Goal: Information Seeking & Learning: Learn about a topic

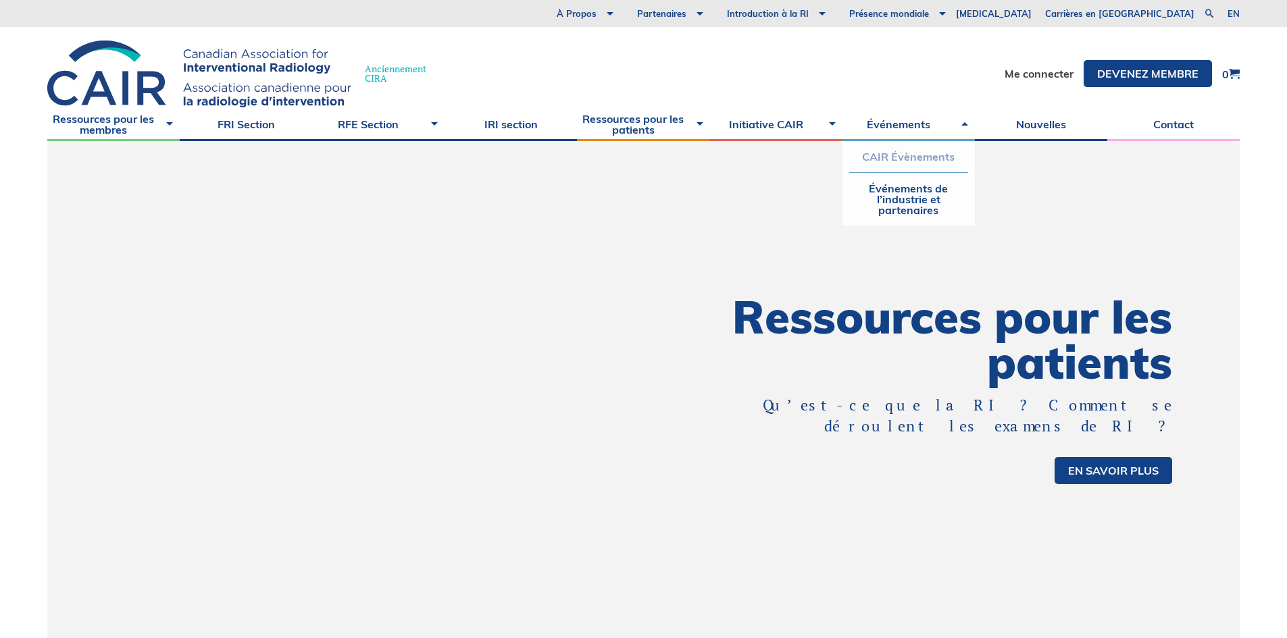
click at [911, 158] on link "CAIR Évènements" at bounding box center [908, 156] width 119 height 31
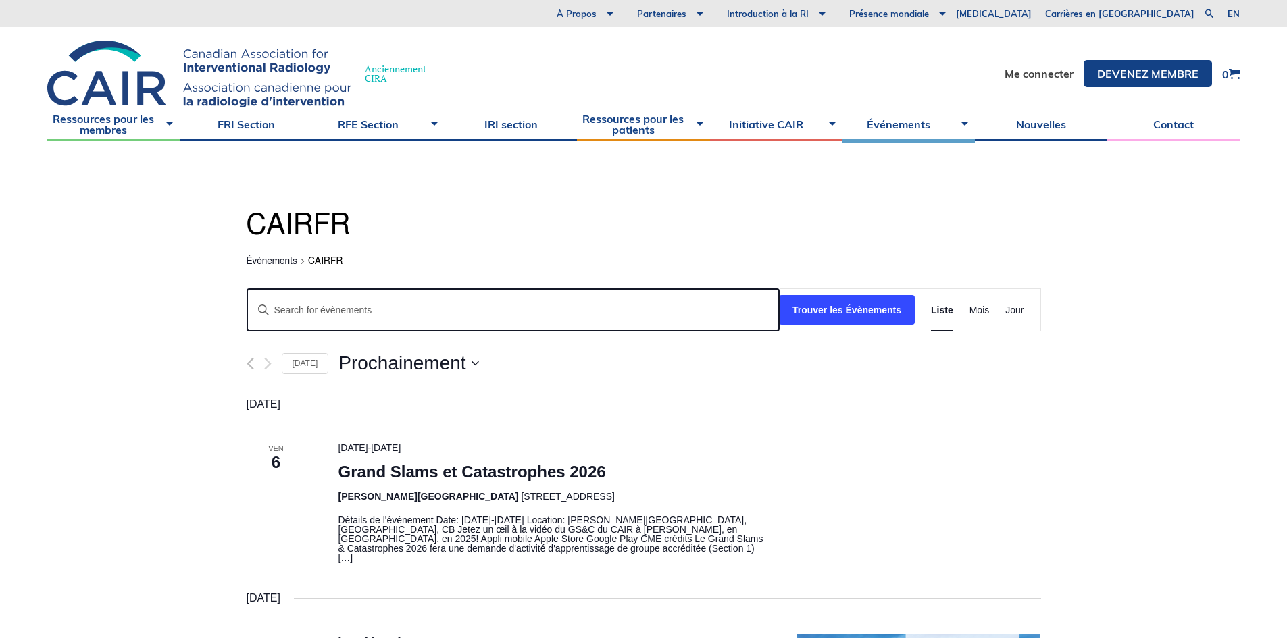
click at [400, 312] on input "Entrer le mot clé. Recherche de Évènements par mot clé." at bounding box center [513, 310] width 532 height 43
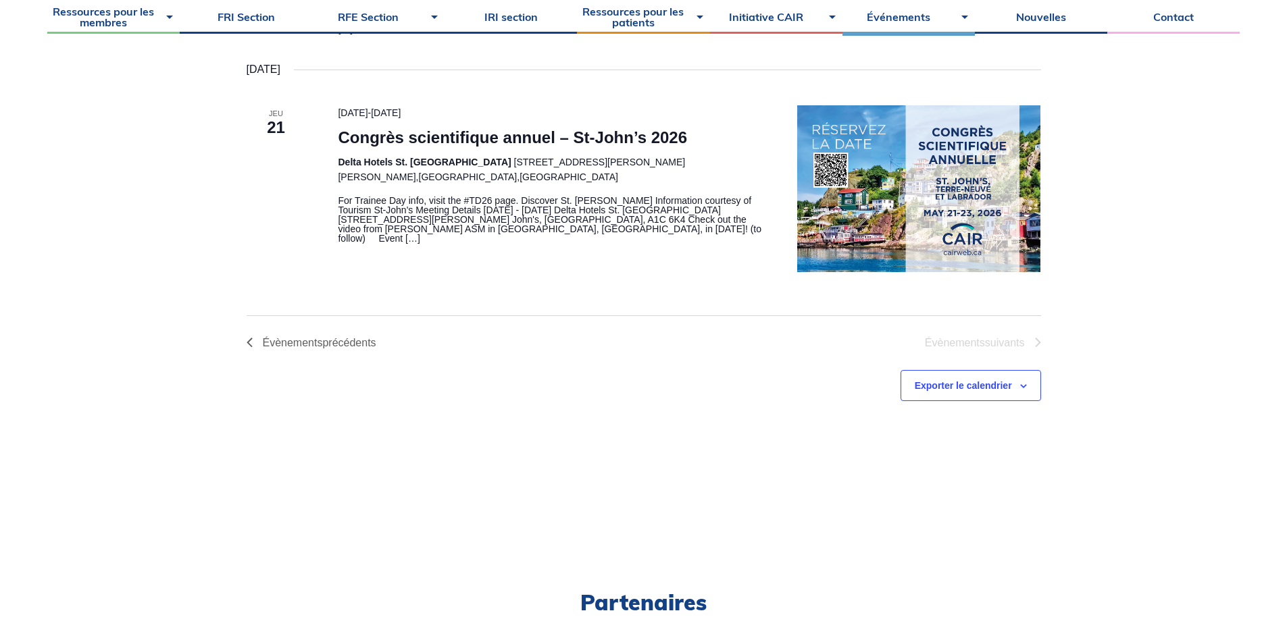
scroll to position [540, 0]
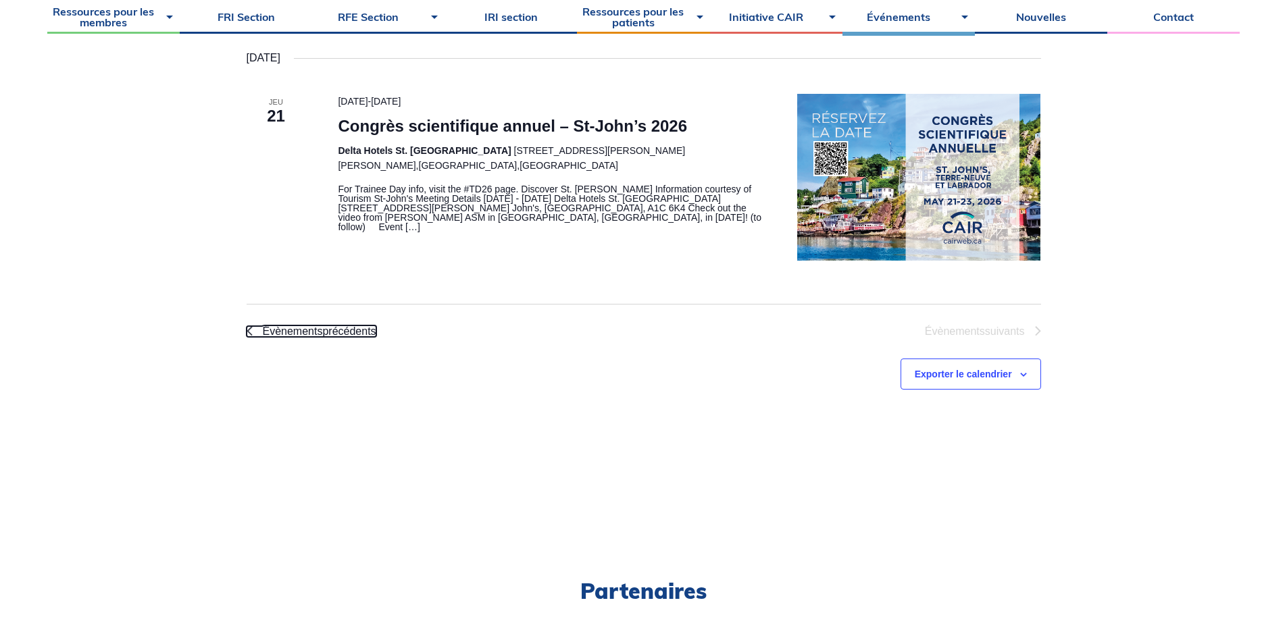
click at [332, 326] on span "Évènements précédents" at bounding box center [319, 331] width 113 height 11
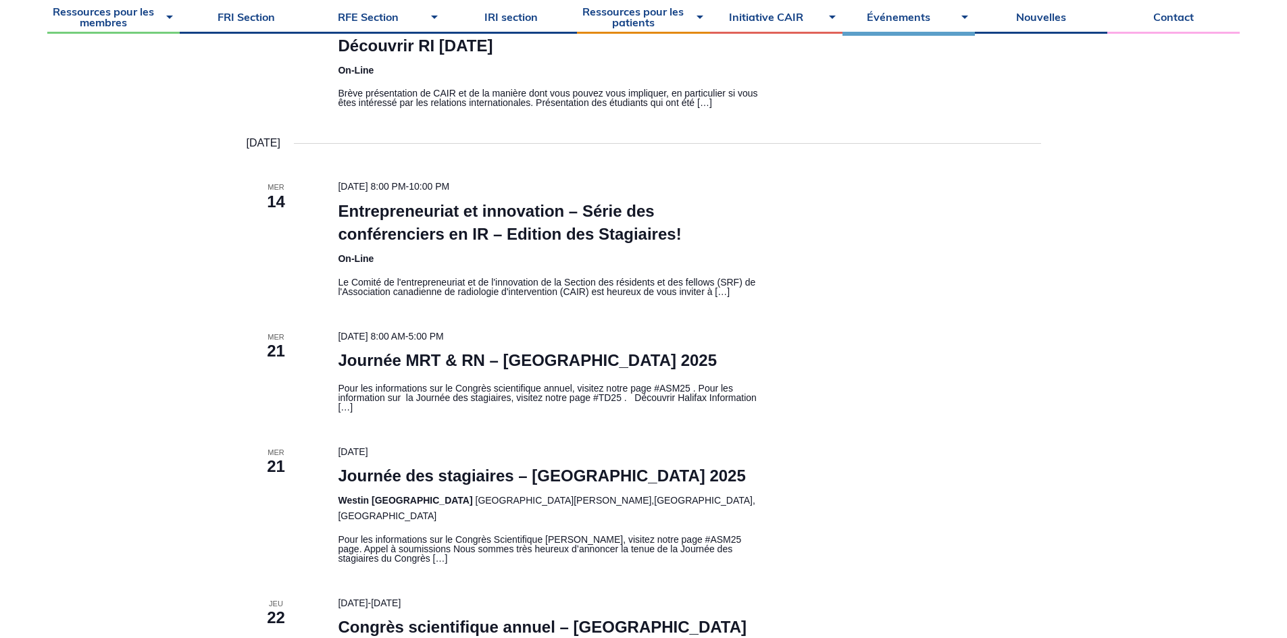
scroll to position [1087, 0]
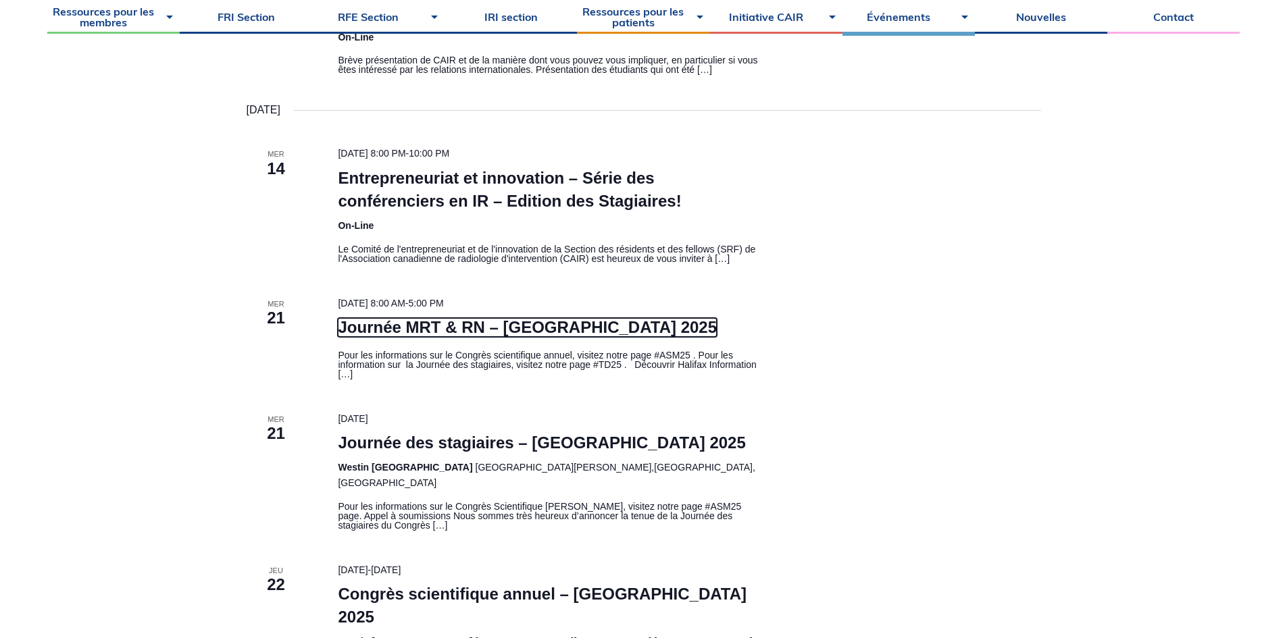
click at [382, 318] on link "Journée MRT & RN – Halifax 2025" at bounding box center [527, 327] width 379 height 19
